Goal: Task Accomplishment & Management: Manage account settings

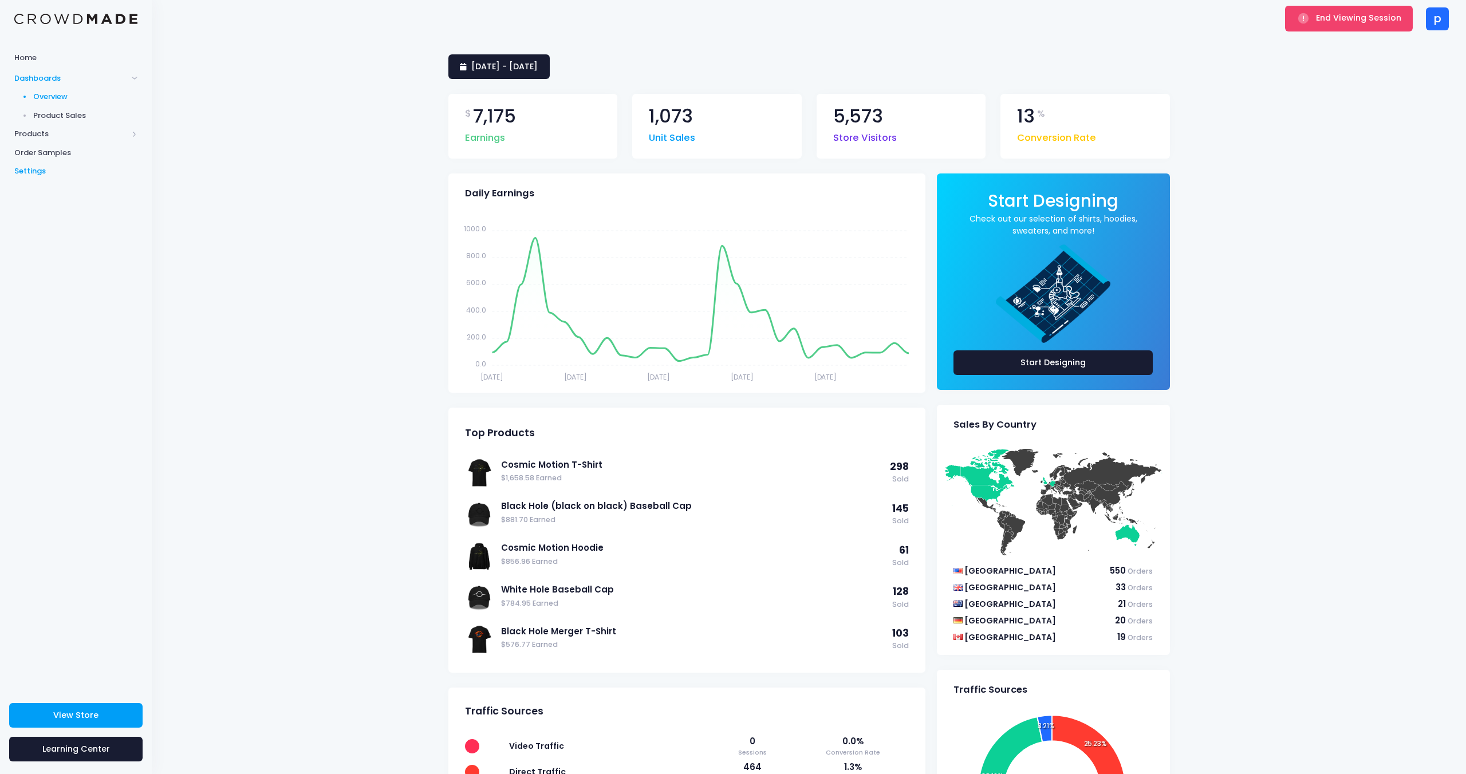
click at [45, 171] on span "Settings" at bounding box center [75, 171] width 123 height 11
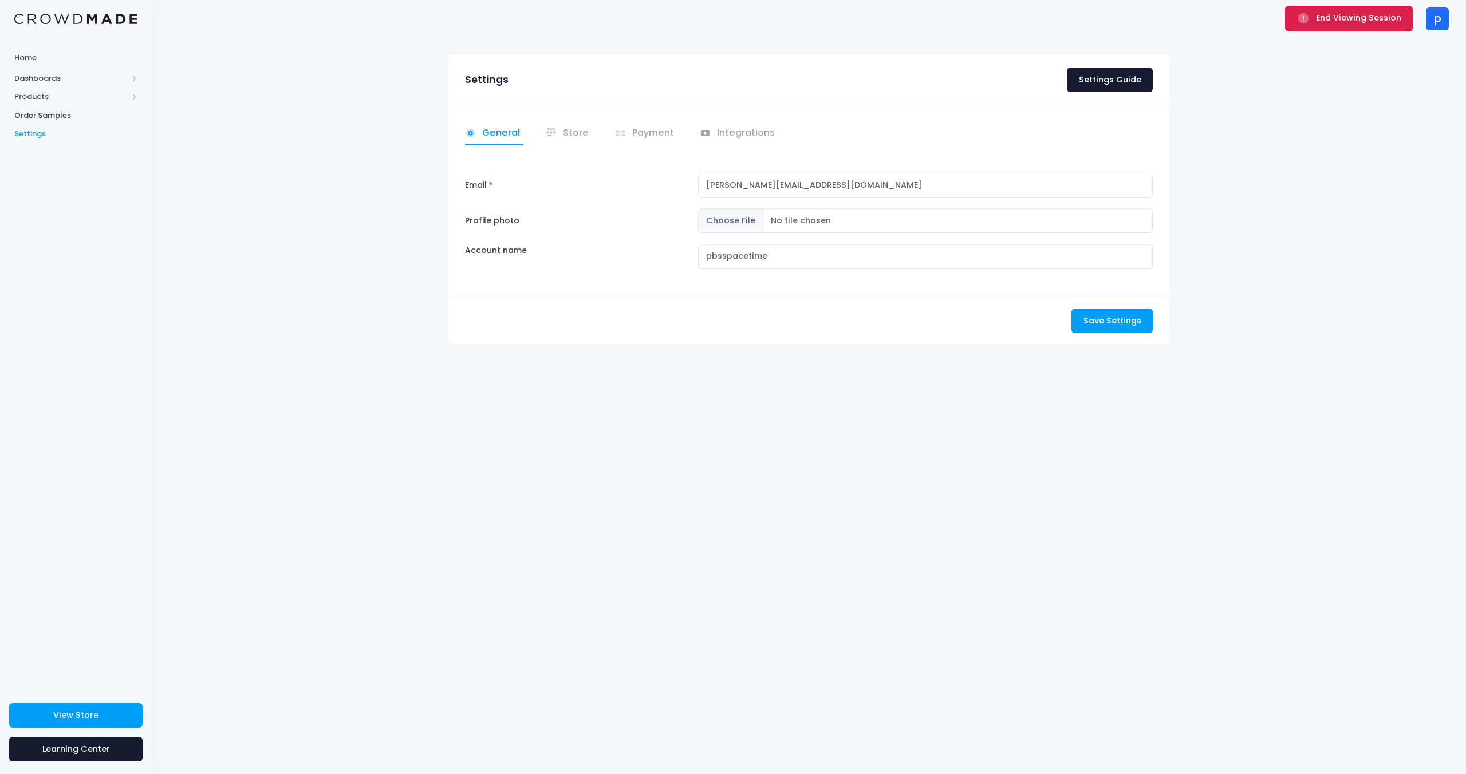
click at [1318, 15] on span "End Viewing Session" at bounding box center [1358, 17] width 85 height 11
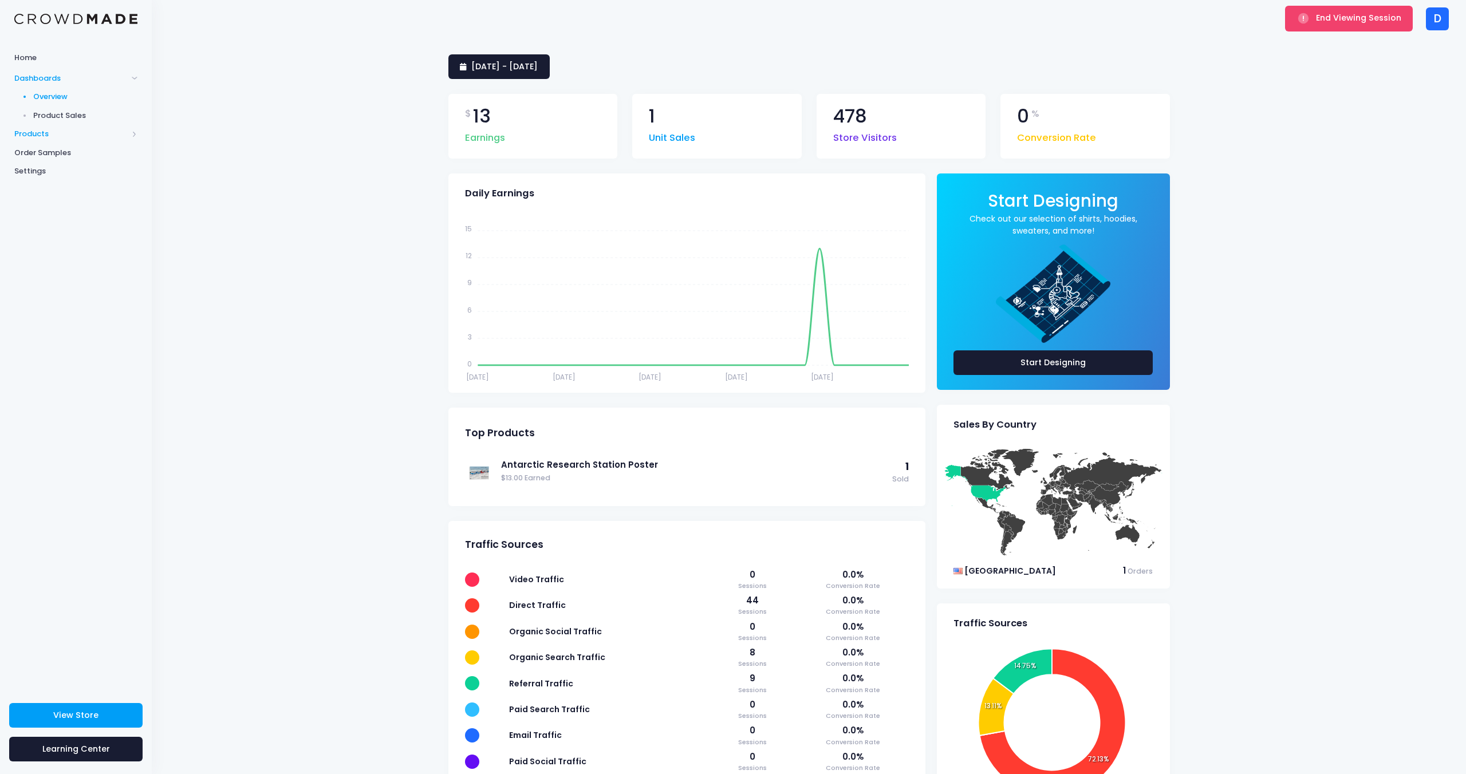
click at [28, 127] on span "Products" at bounding box center [76, 134] width 152 height 19
click at [53, 131] on span "Product Editor" at bounding box center [85, 133] width 105 height 11
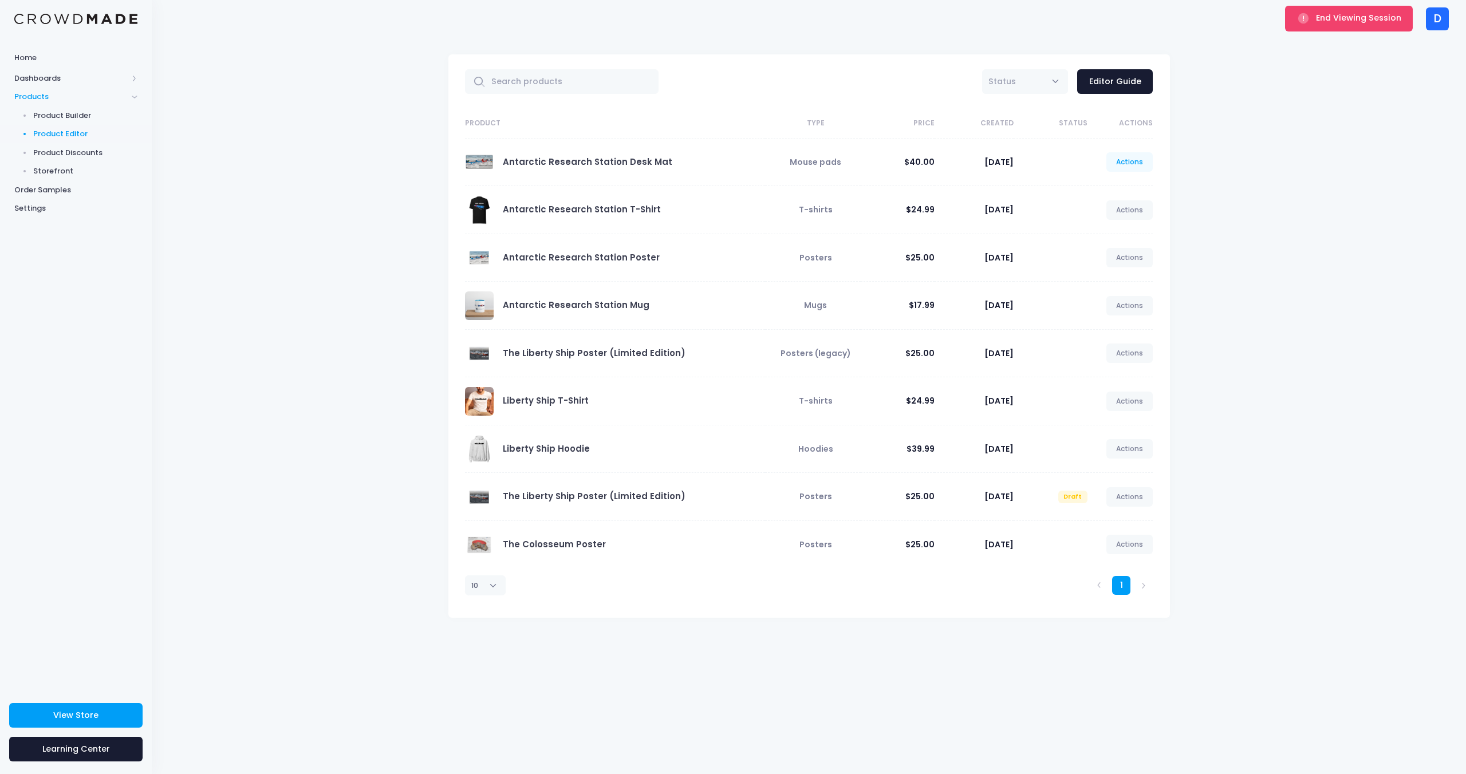
drag, startPoint x: 1136, startPoint y: 169, endPoint x: 1136, endPoint y: 178, distance: 9.2
click at [1136, 170] on link "Actions" at bounding box center [1129, 161] width 47 height 19
click at [1120, 194] on link "Edit" at bounding box center [1118, 189] width 61 height 20
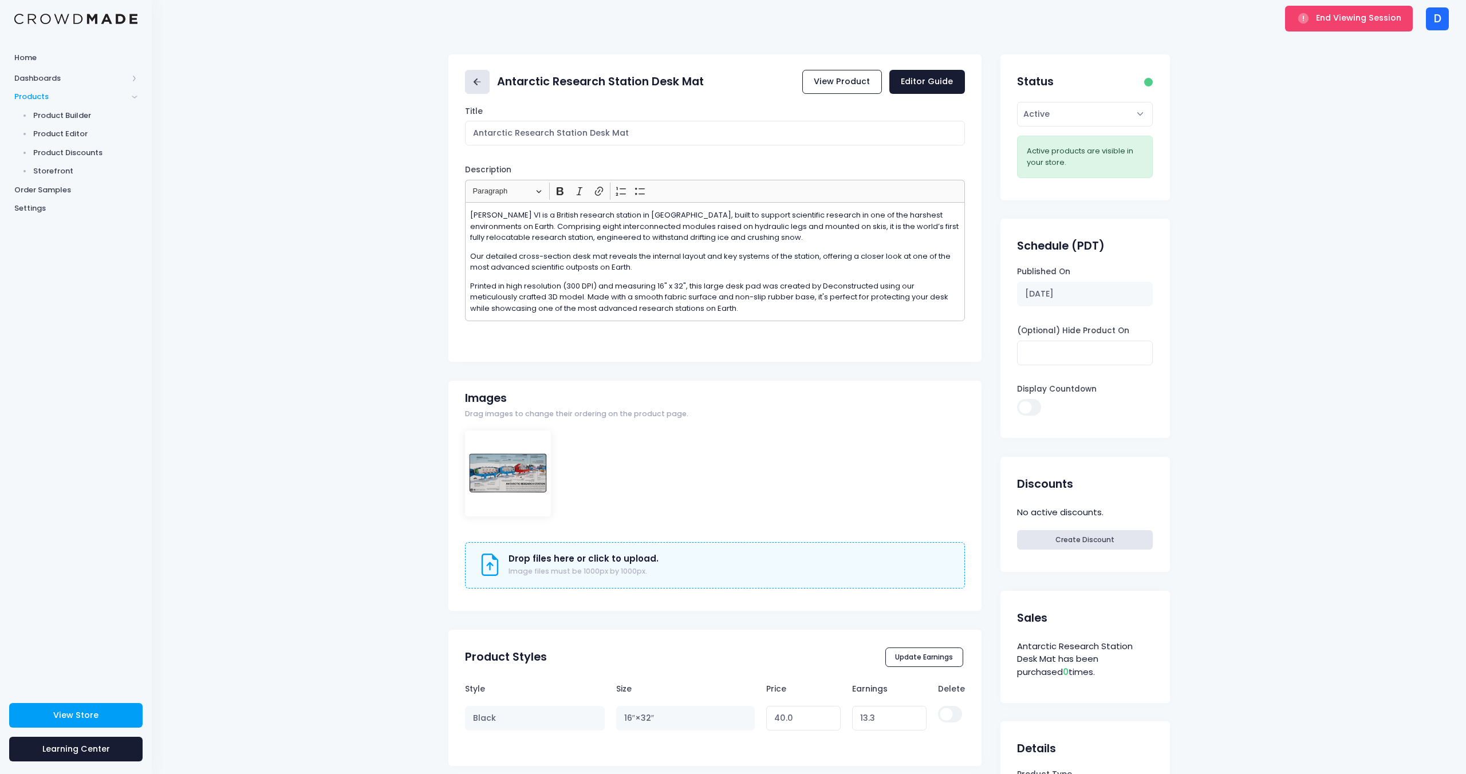
click at [467, 82] on link at bounding box center [477, 82] width 25 height 25
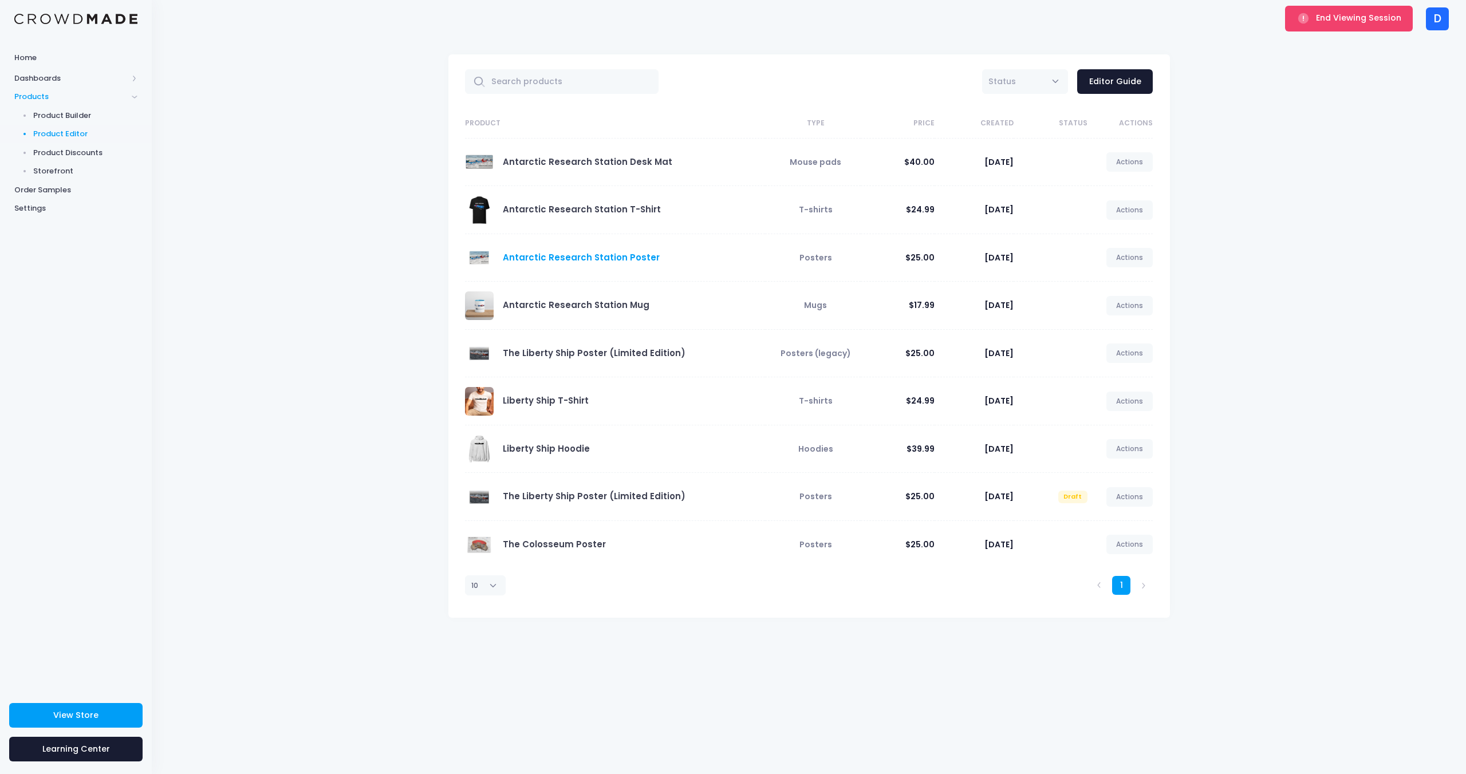
click at [610, 255] on link "Antarctic Research Station Poster" at bounding box center [581, 257] width 157 height 12
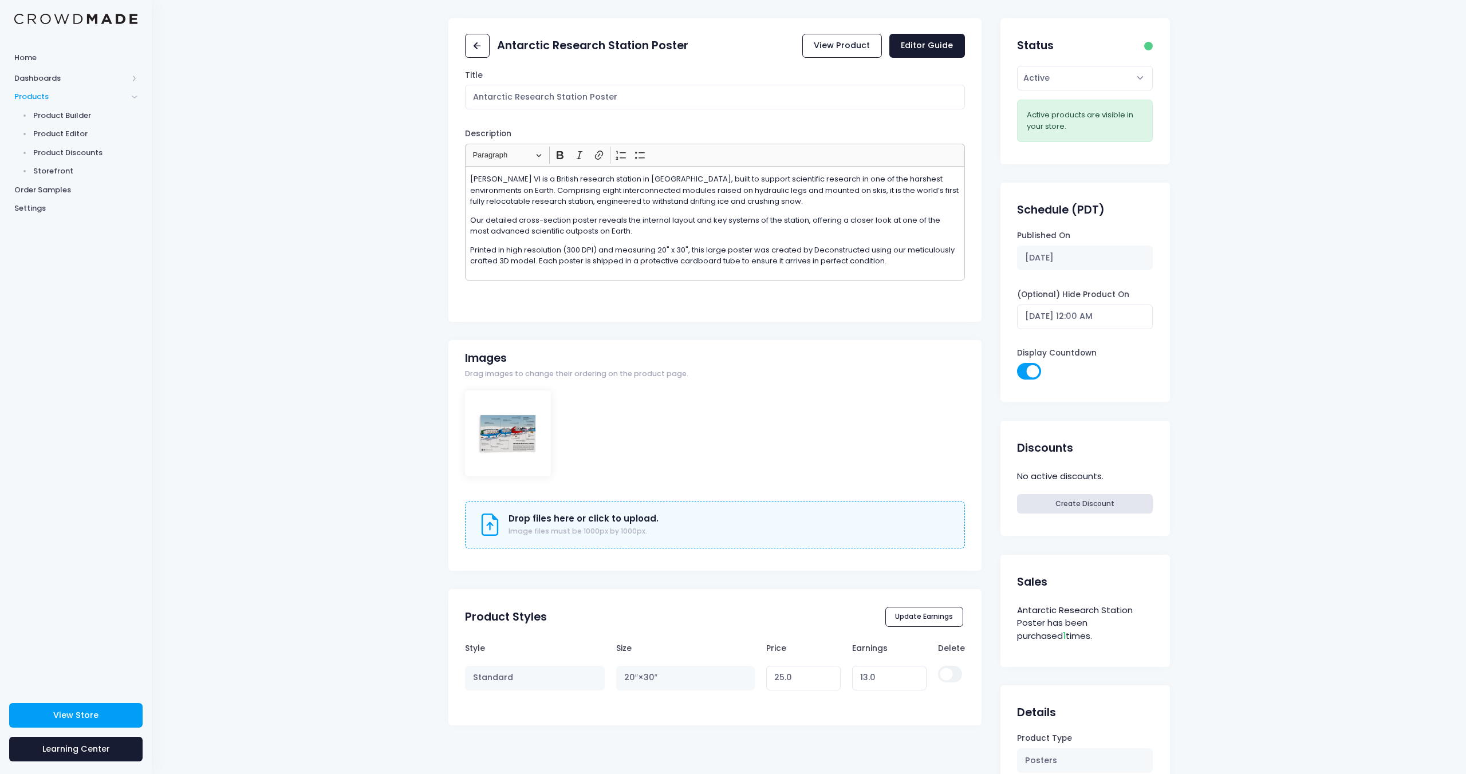
scroll to position [35, 0]
click at [1068, 320] on input "[DATE] 12:00 AM" at bounding box center [1085, 318] width 136 height 25
click at [1127, 539] on button "Update" at bounding box center [1124, 535] width 49 height 21
type input "[DATE] 12:00 AM"
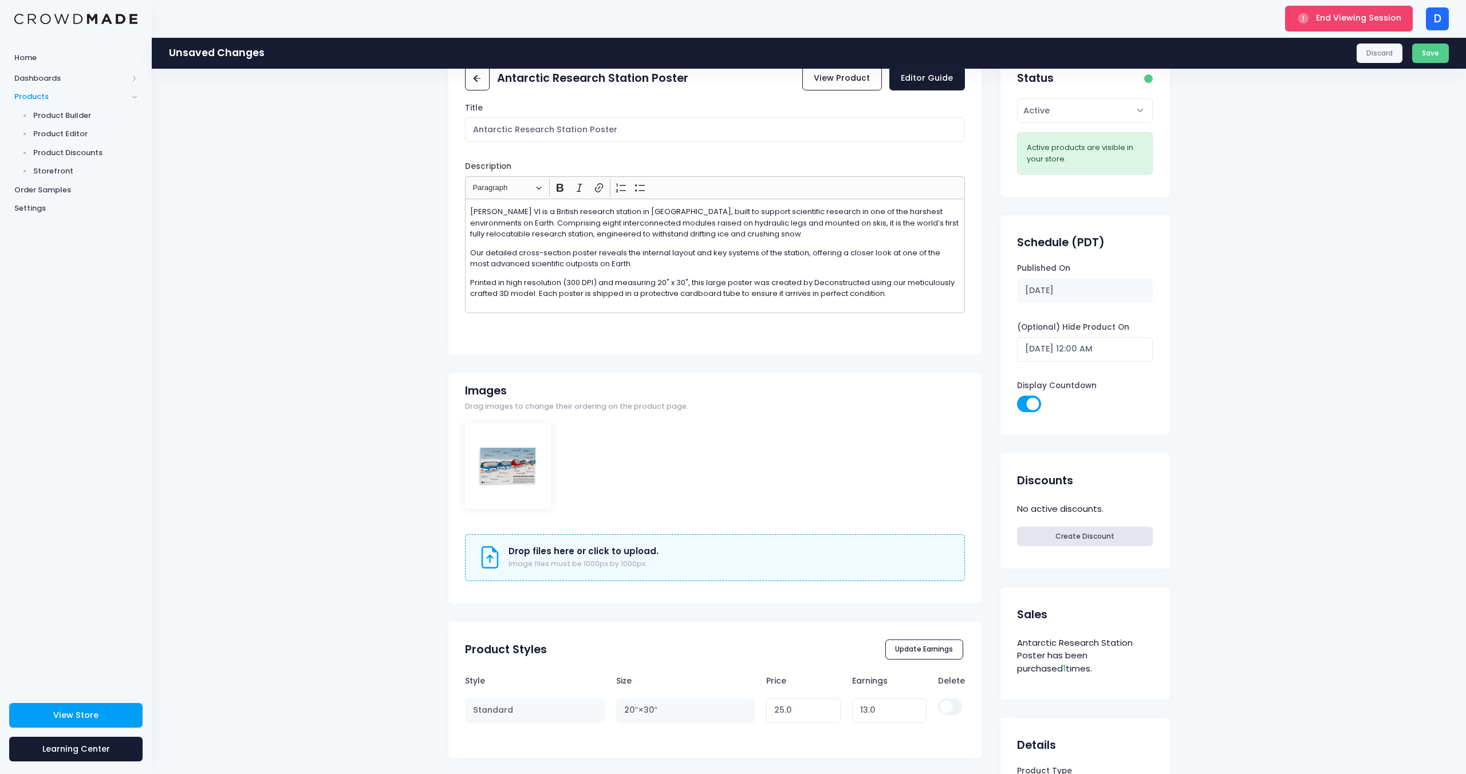
click at [1423, 64] on div "Unsaved Changes Discard Save" at bounding box center [809, 52] width 1314 height 31
click at [1426, 57] on button "Save" at bounding box center [1430, 53] width 37 height 19
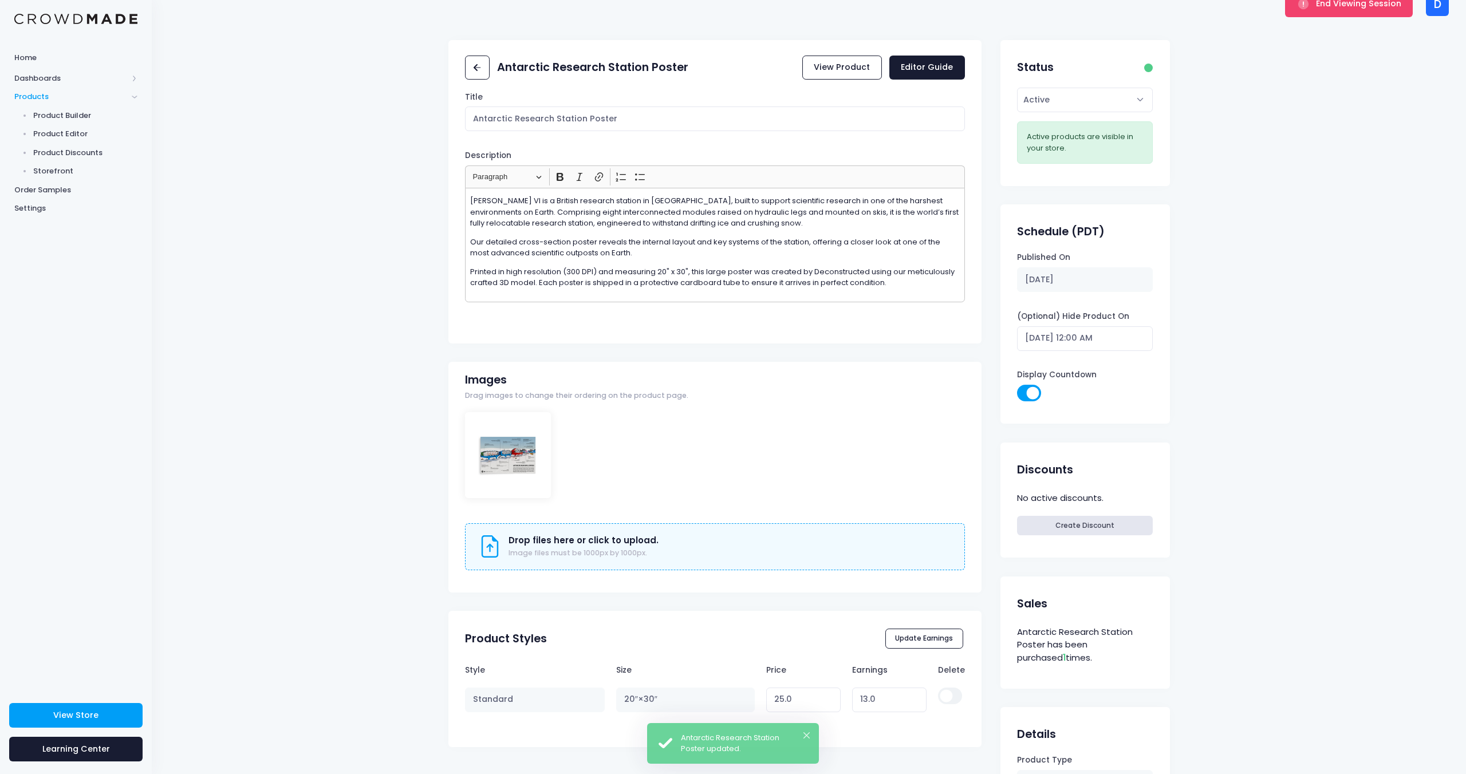
scroll to position [21, 0]
